Goal: Task Accomplishment & Management: Manage account settings

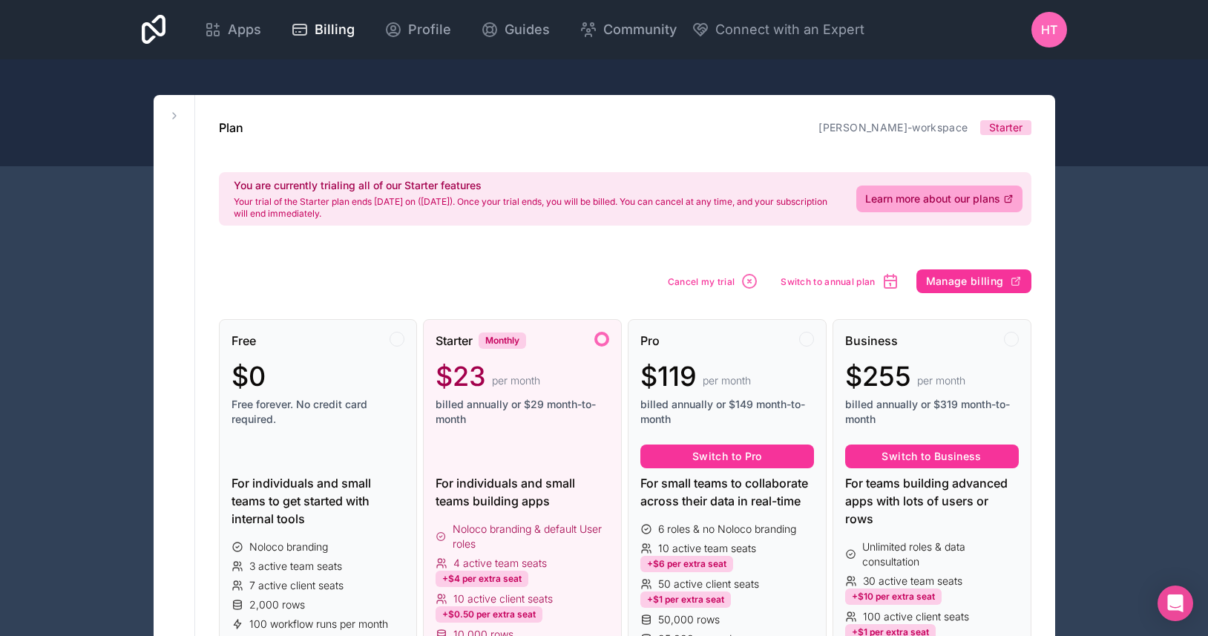
scroll to position [198, 0]
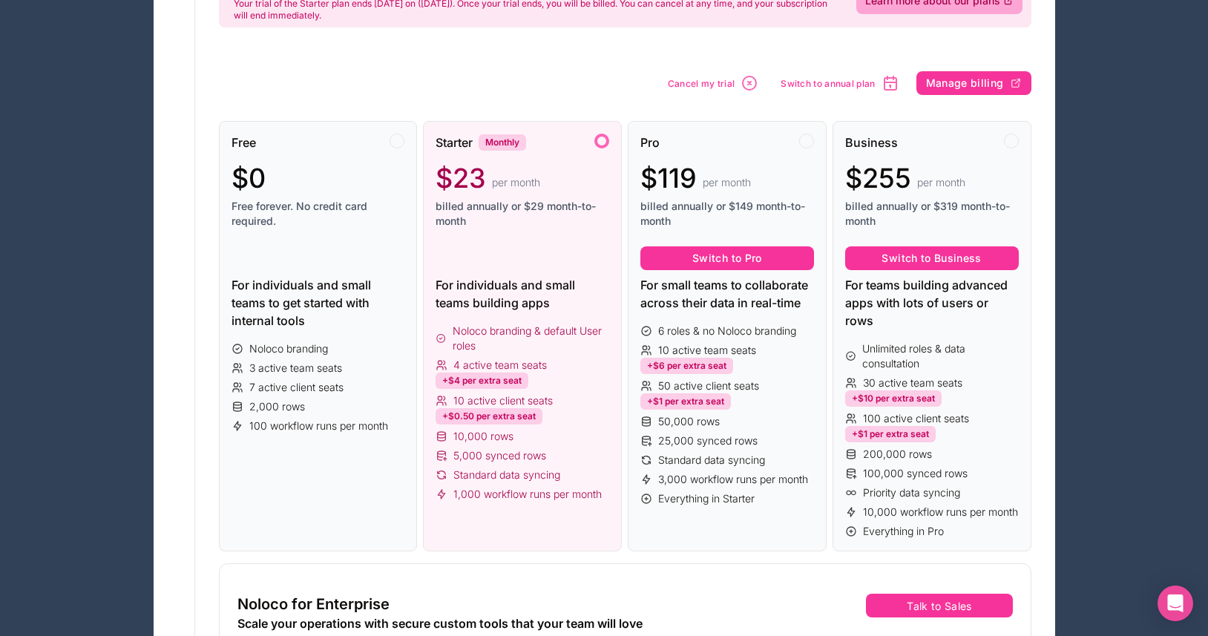
click at [806, 142] on div at bounding box center [806, 141] width 15 height 15
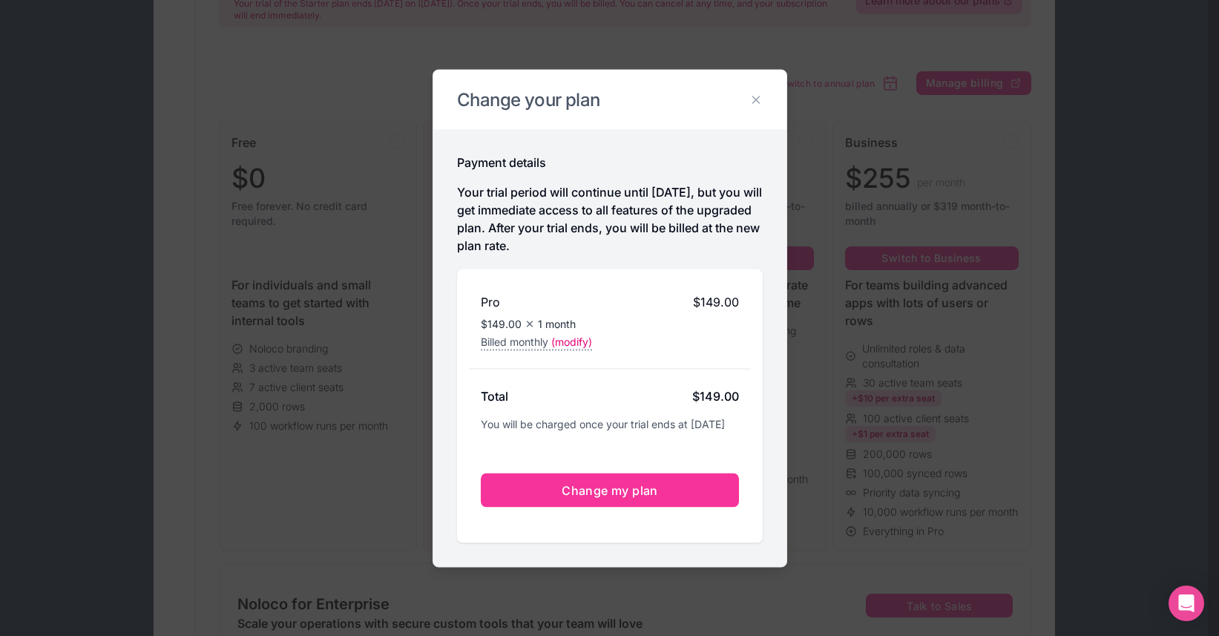
click at [601, 497] on span "Change my plan" at bounding box center [610, 489] width 96 height 15
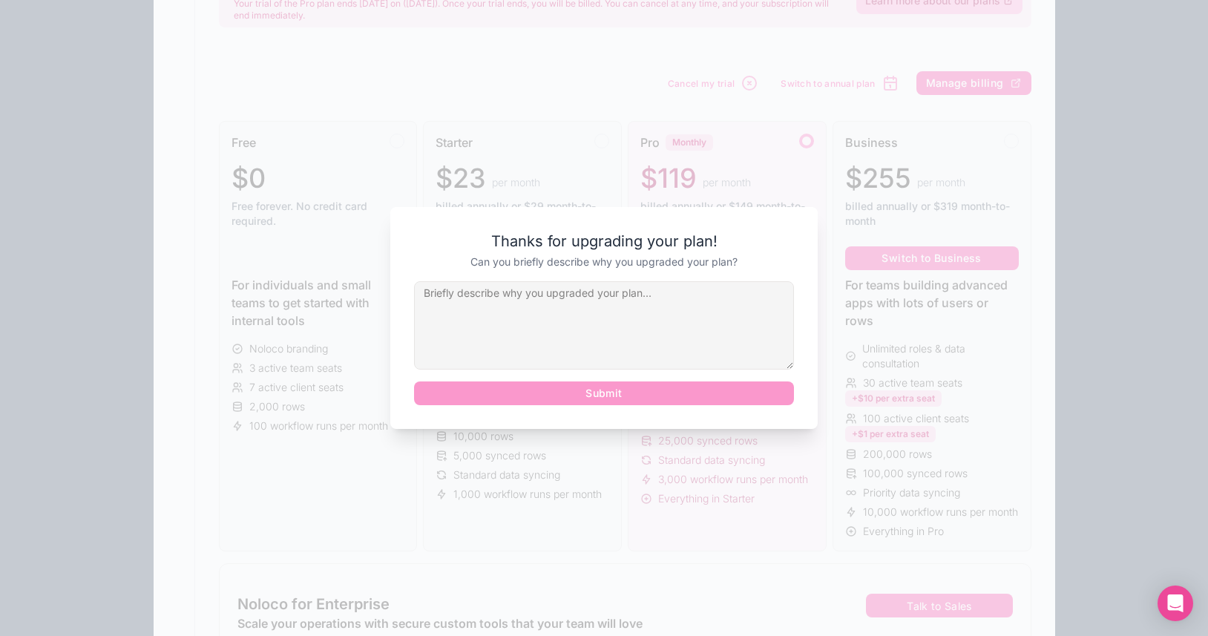
click at [577, 302] on textarea at bounding box center [604, 325] width 380 height 88
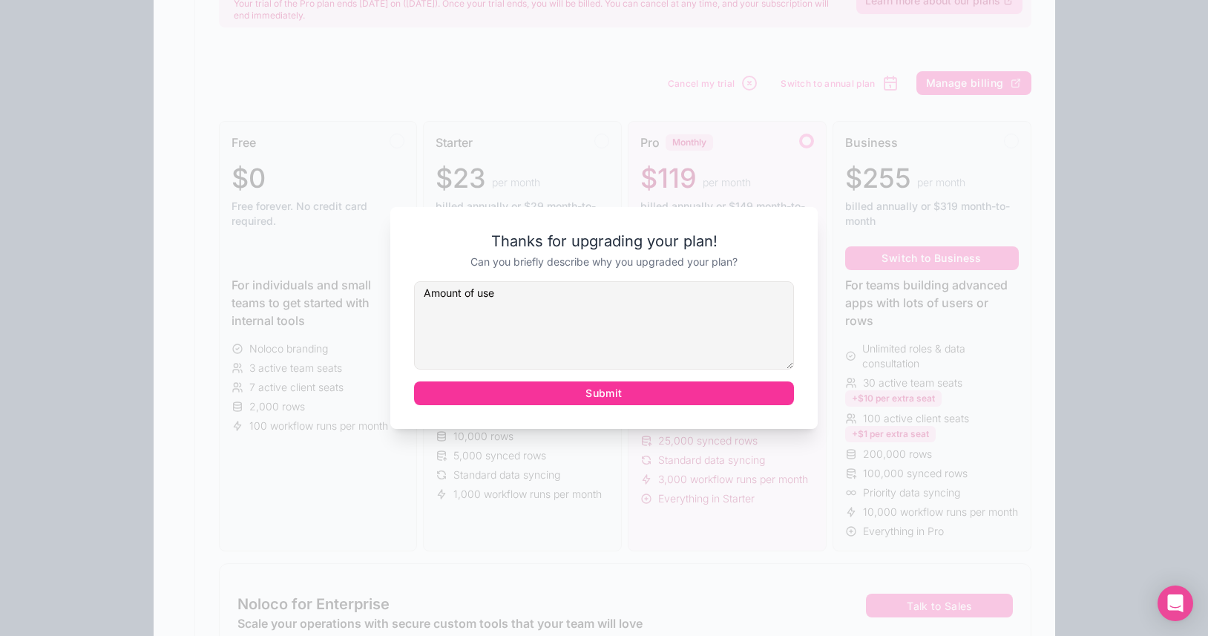
type textarea "Amount of use"
click at [588, 392] on button "Submit" at bounding box center [604, 393] width 380 height 24
